Goal: Task Accomplishment & Management: Complete application form

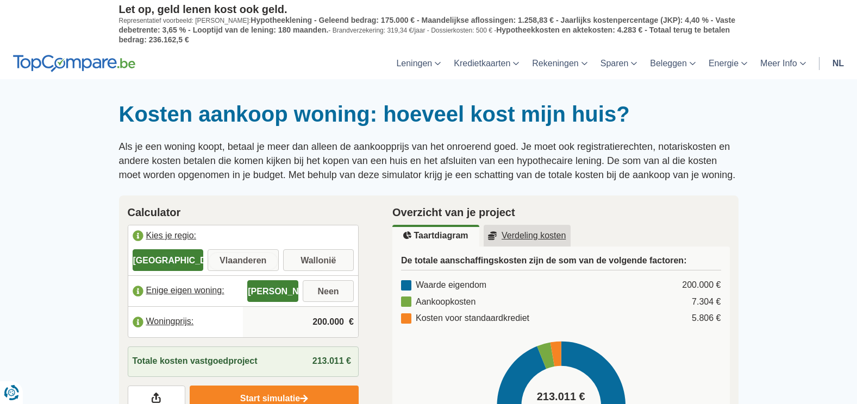
click at [250, 254] on input "Vlaanderen" at bounding box center [243, 262] width 71 height 20
radio input "true"
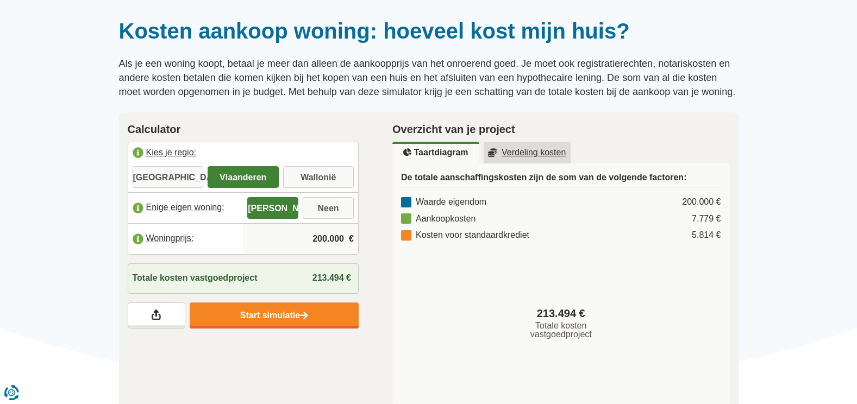
scroll to position [109, 0]
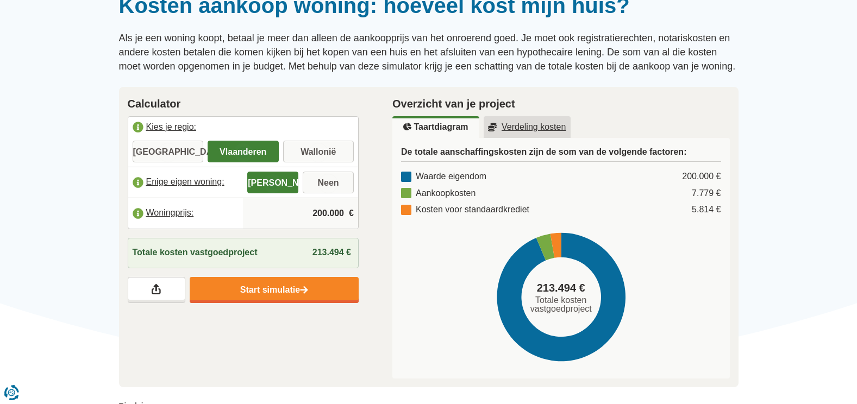
drag, startPoint x: 516, startPoint y: 124, endPoint x: 524, endPoint y: 128, distance: 8.8
click at [516, 124] on u "Verdeling kosten" at bounding box center [527, 127] width 78 height 9
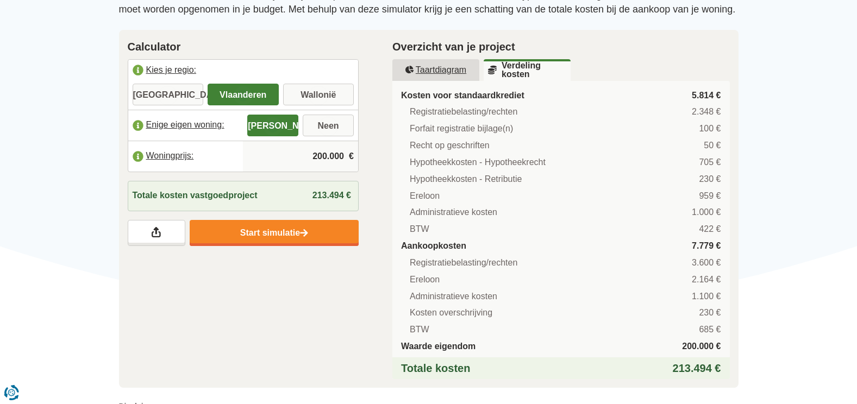
scroll to position [217, 0]
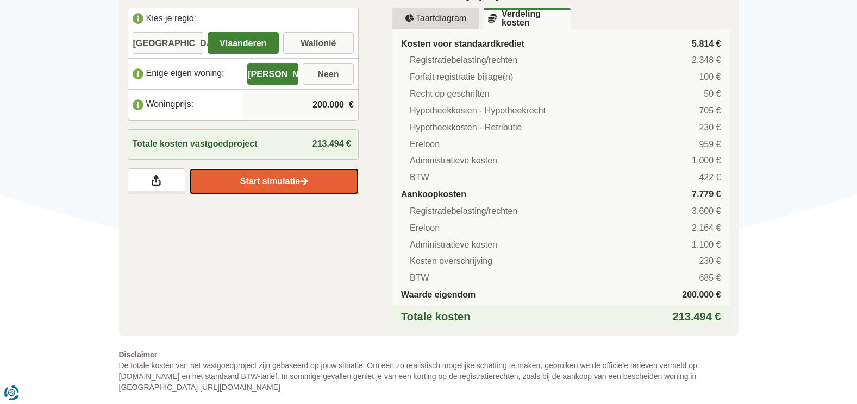
click at [269, 178] on link "Start simulatie" at bounding box center [274, 181] width 169 height 26
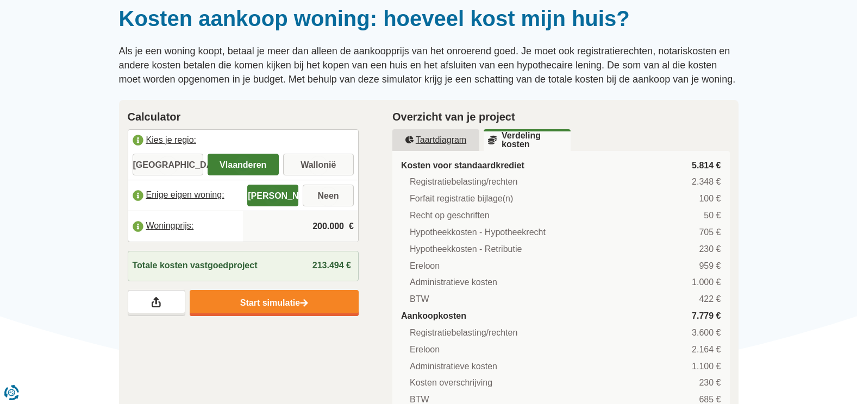
scroll to position [0, 0]
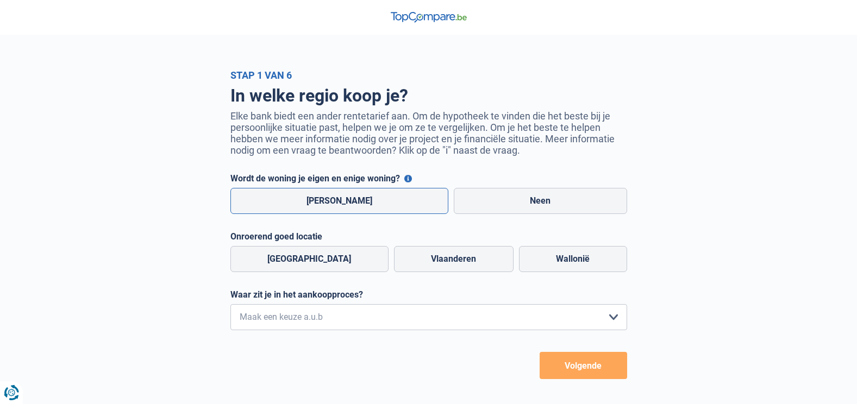
click at [329, 203] on label "[PERSON_NAME]" at bounding box center [339, 201] width 218 height 26
click at [329, 203] on input "[PERSON_NAME]" at bounding box center [339, 201] width 218 height 26
radio input "true"
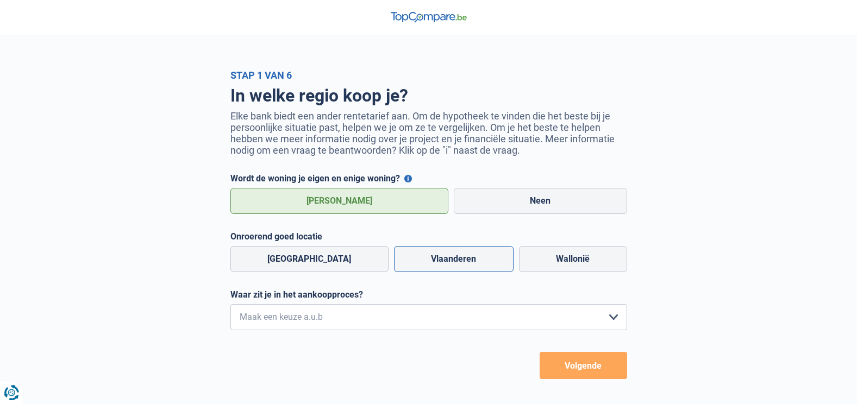
click at [431, 260] on label "Vlaanderen" at bounding box center [454, 259] width 120 height 26
click at [431, 260] on input "Vlaanderen" at bounding box center [454, 259] width 120 height 26
radio input "true"
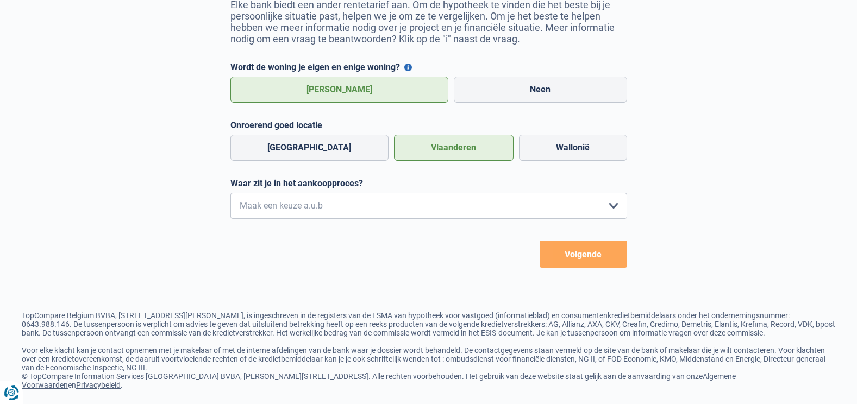
scroll to position [117, 0]
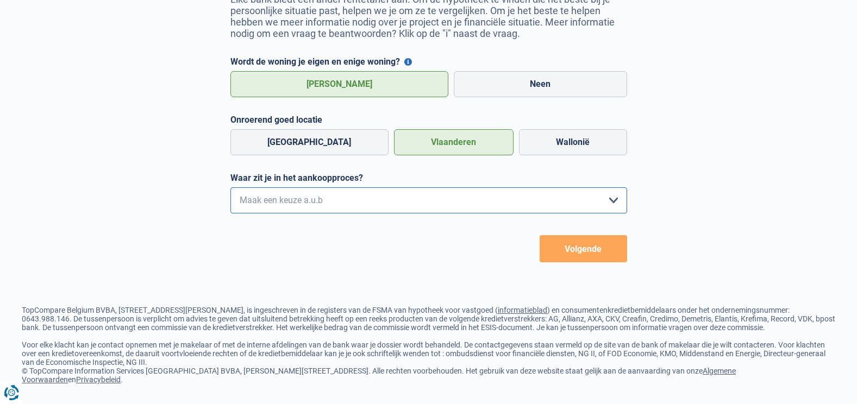
click at [612, 206] on select "Ik wil me uitsluitend informeren omdat ik op dit moment geen concrete plannen h…" at bounding box center [428, 200] width 397 height 26
select select "1a"
click at [230, 190] on select "Ik wil me uitsluitend informeren omdat ik op dit moment geen concrete plannen h…" at bounding box center [428, 200] width 397 height 26
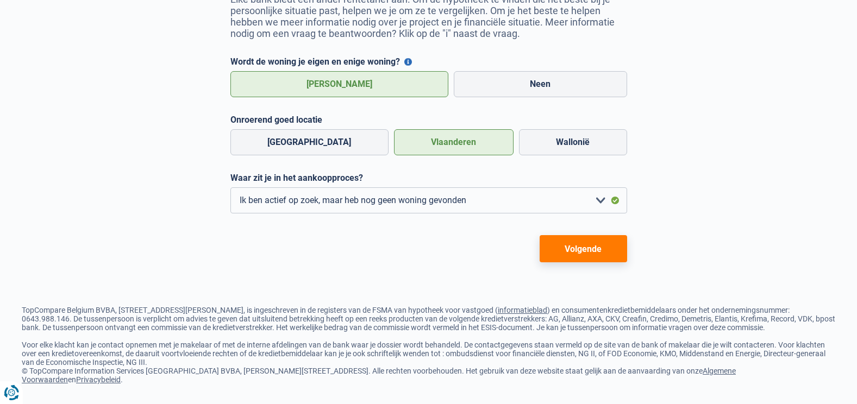
click at [575, 253] on button "Volgende" at bounding box center [582, 248] width 87 height 27
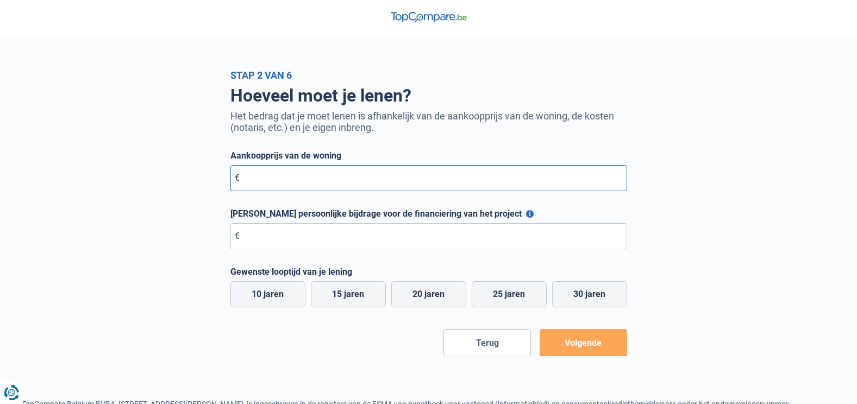
click at [282, 175] on input "Aankoopprijs van de woning" at bounding box center [428, 178] width 397 height 26
type input "280.000"
click at [277, 235] on input "[PERSON_NAME] persoonlijke bijdrage voor de financiering van het project" at bounding box center [428, 236] width 397 height 26
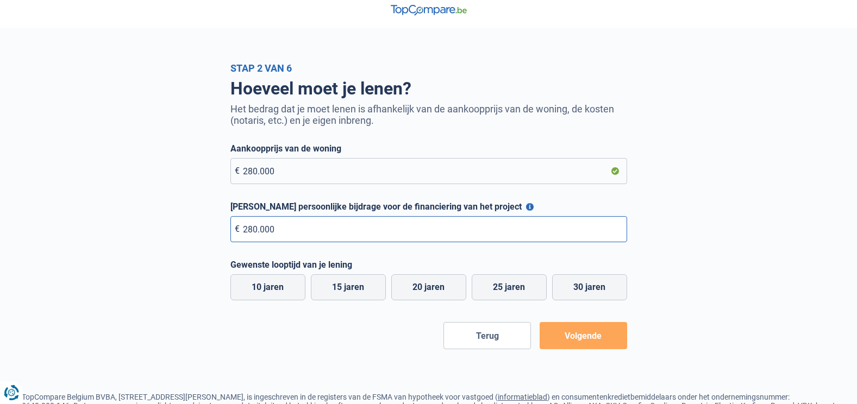
scroll to position [93, 0]
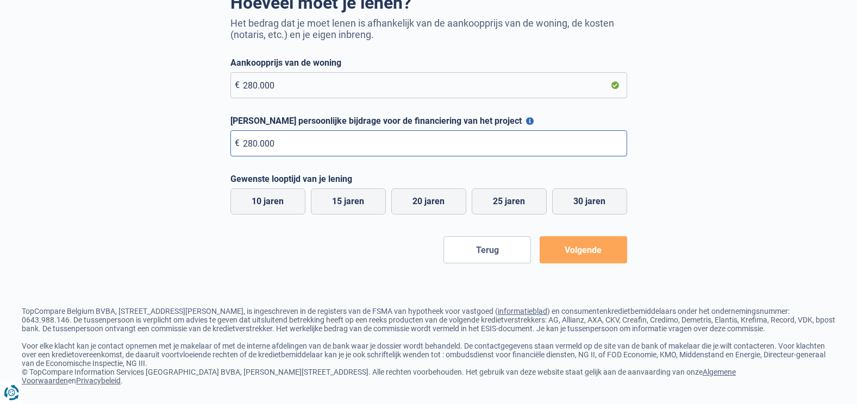
type input "280.000"
click at [581, 245] on form "Aankoopprijs van de woning € 280.000 Maximale persoonlijke bijdrage voor de fin…" at bounding box center [428, 161] width 397 height 206
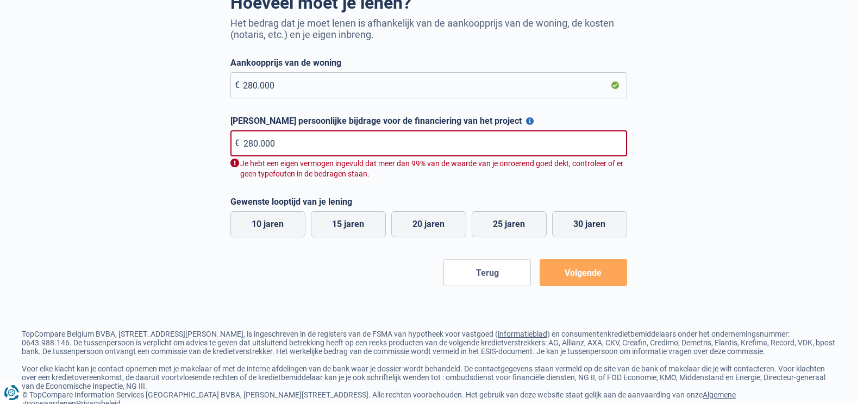
click at [581, 267] on button "Volgende" at bounding box center [582, 272] width 87 height 27
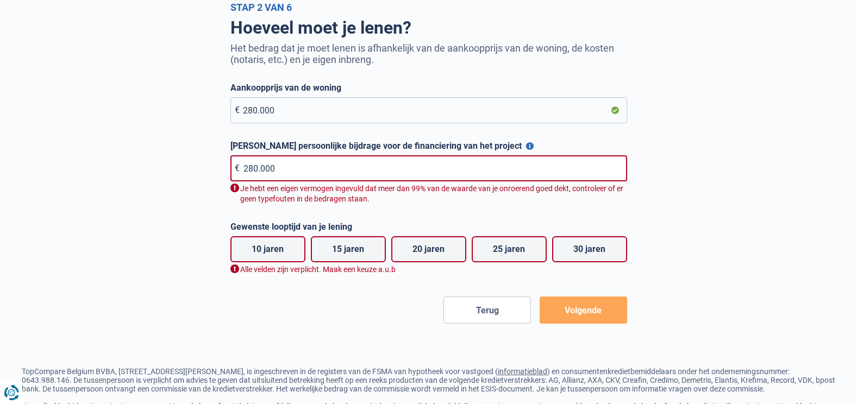
scroll to position [7, 0]
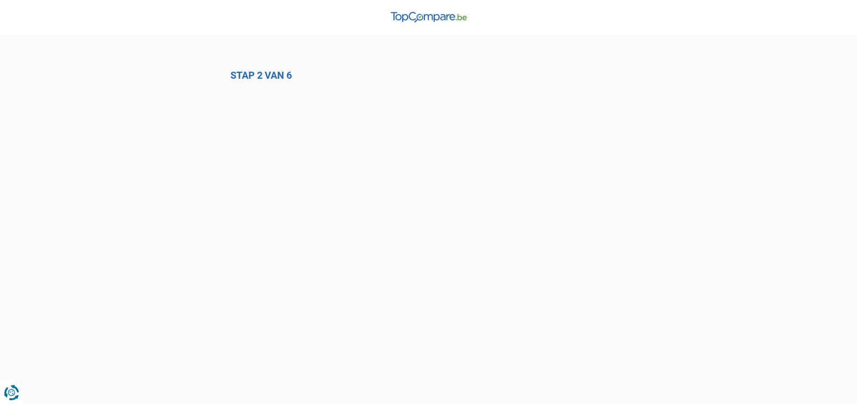
select select "1a"
